Goal: Transaction & Acquisition: Download file/media

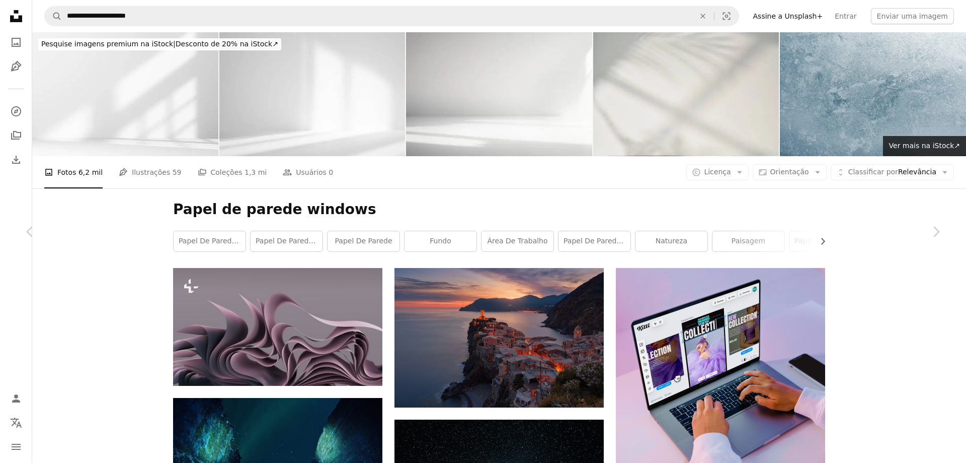
scroll to position [9940, 0]
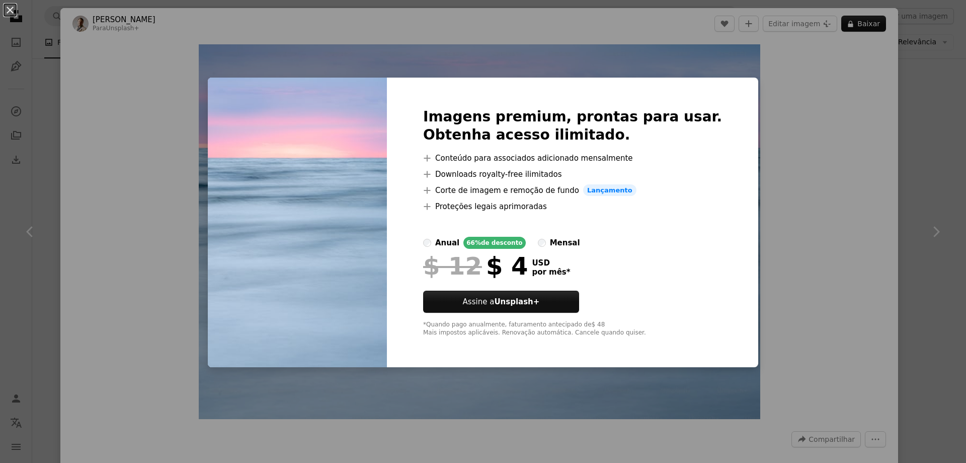
click at [823, 245] on div "An X shape Imagens premium, prontas para usar. Obtenha acesso ilimitado. A plus…" at bounding box center [483, 231] width 966 height 463
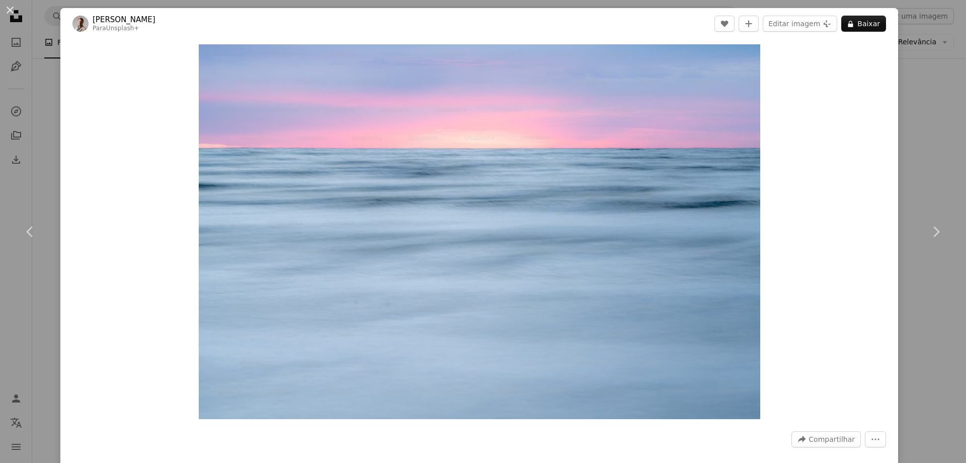
drag, startPoint x: 520, startPoint y: 144, endPoint x: 854, endPoint y: 235, distance: 345.8
click at [854, 235] on div "Zoom in" at bounding box center [479, 231] width 838 height 385
click at [731, 98] on img "Ampliar esta imagem" at bounding box center [480, 231] width 562 height 374
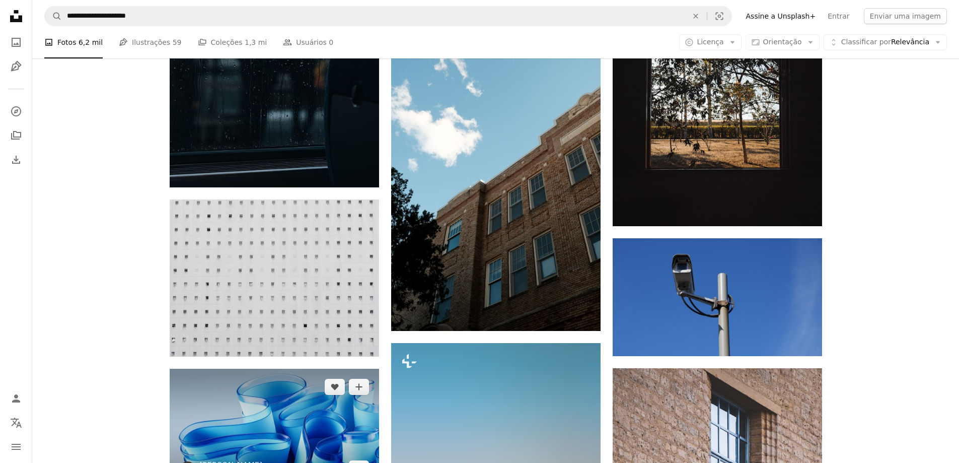
scroll to position [15753, 0]
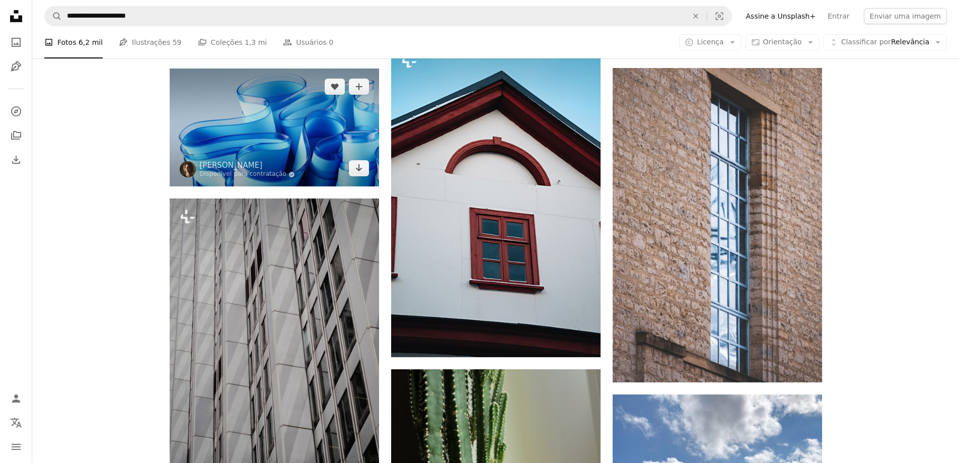
click at [248, 110] on img at bounding box center [274, 127] width 209 height 118
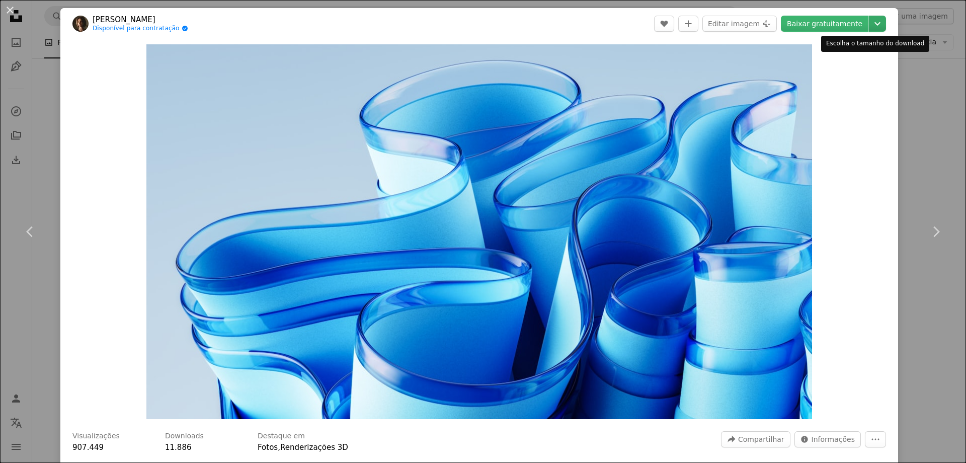
click at [870, 25] on icon "Chevron down" at bounding box center [878, 24] width 16 height 12
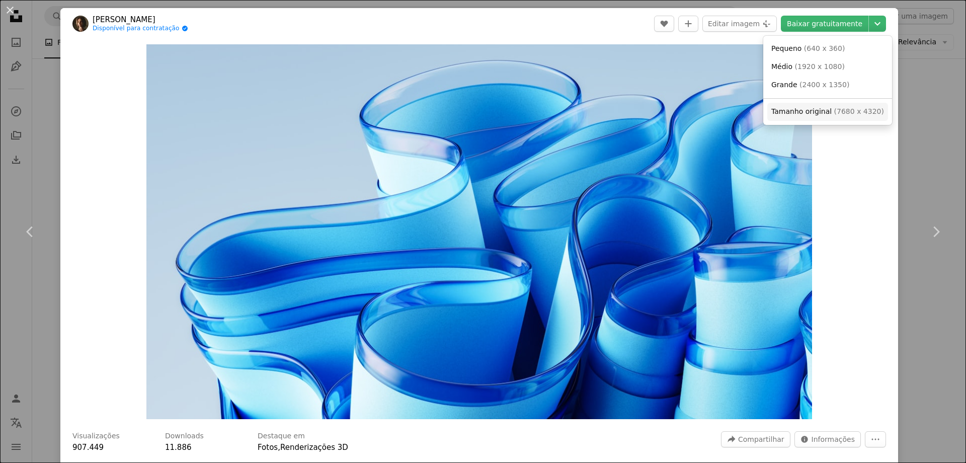
click at [825, 114] on span "Tamanho original" at bounding box center [802, 111] width 60 height 8
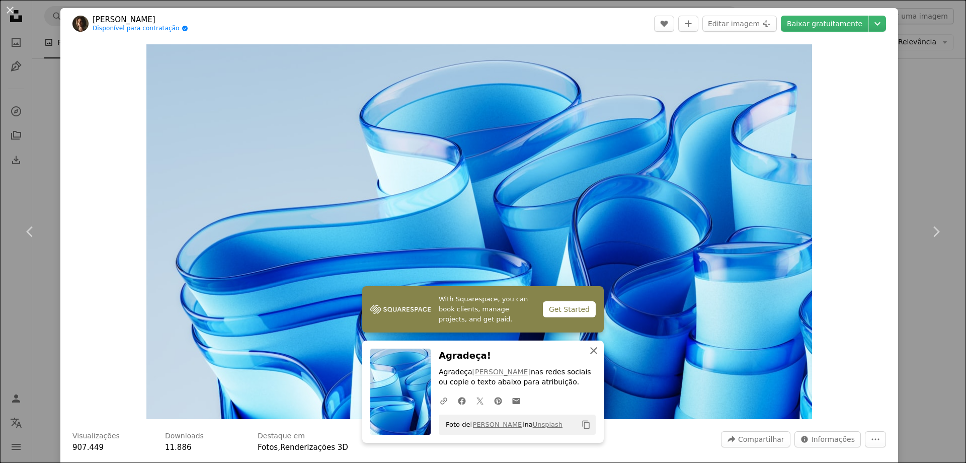
click at [590, 350] on icon "button" at bounding box center [593, 350] width 7 height 7
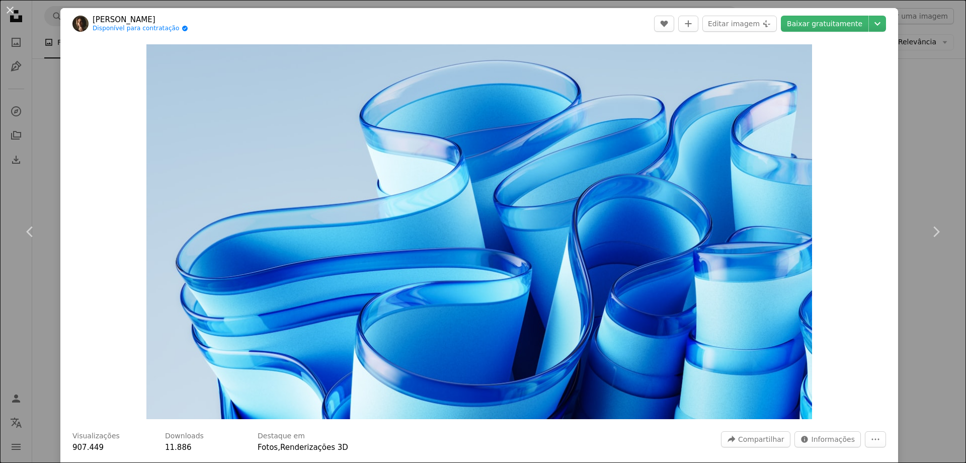
click at [910, 71] on div "An X shape Chevron left Chevron right [PERSON_NAME] Disponível para contratação…" at bounding box center [483, 231] width 966 height 463
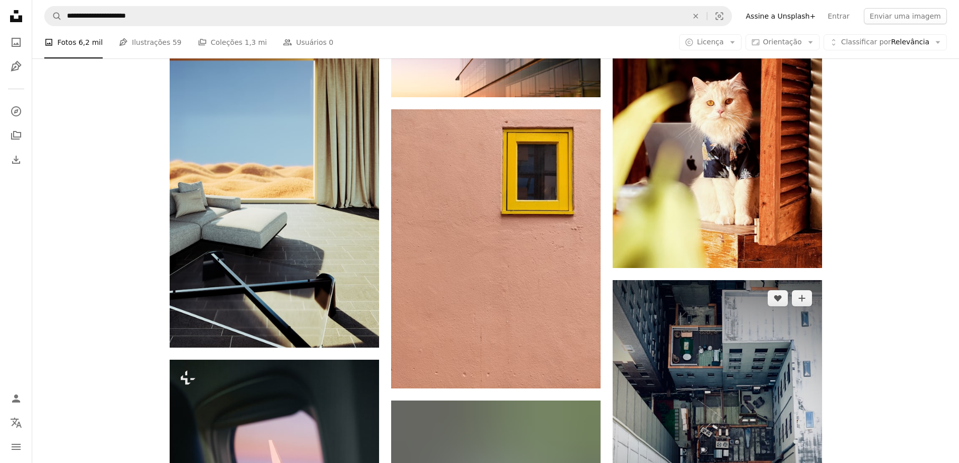
scroll to position [27292, 0]
